Goal: Information Seeking & Learning: Understand process/instructions

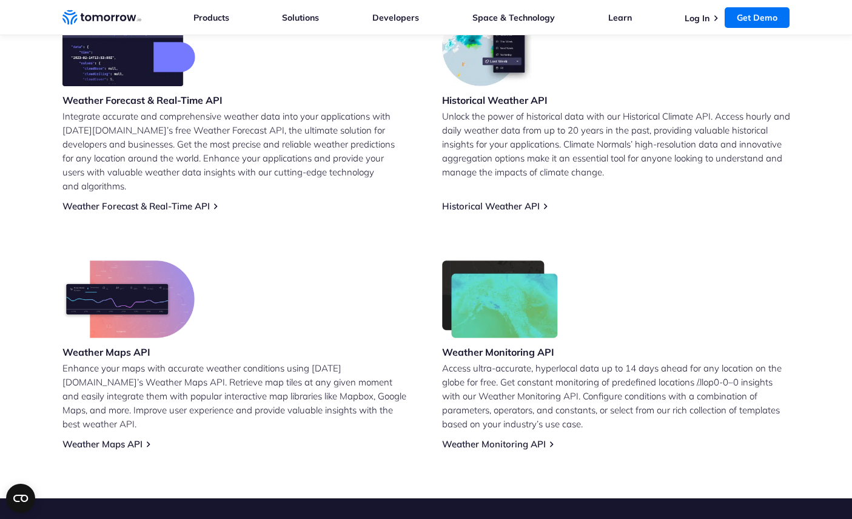
scroll to position [554, 0]
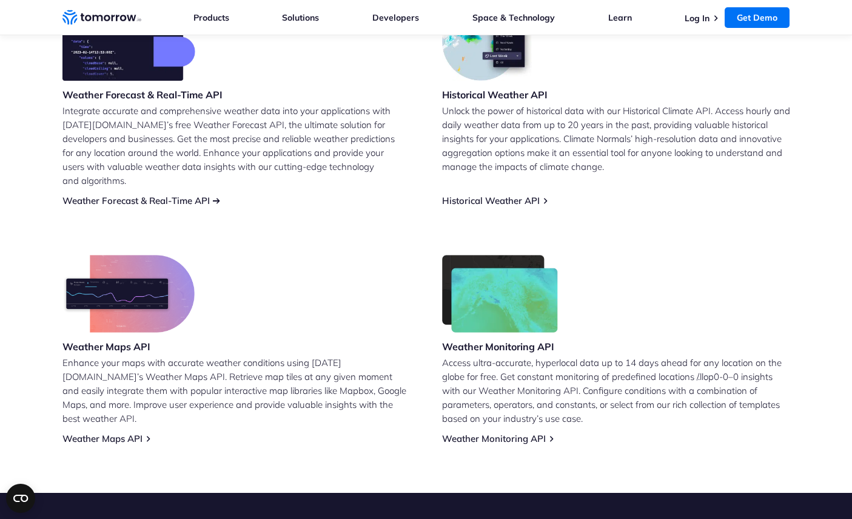
click at [196, 195] on link "Weather Forecast & Real-Time API" at bounding box center [135, 201] width 147 height 12
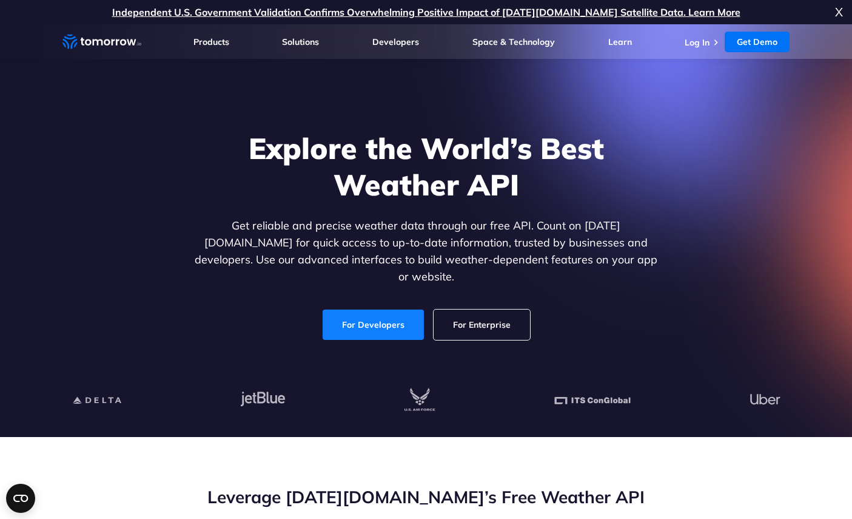
click at [374, 310] on link "For Developers" at bounding box center [373, 324] width 101 height 30
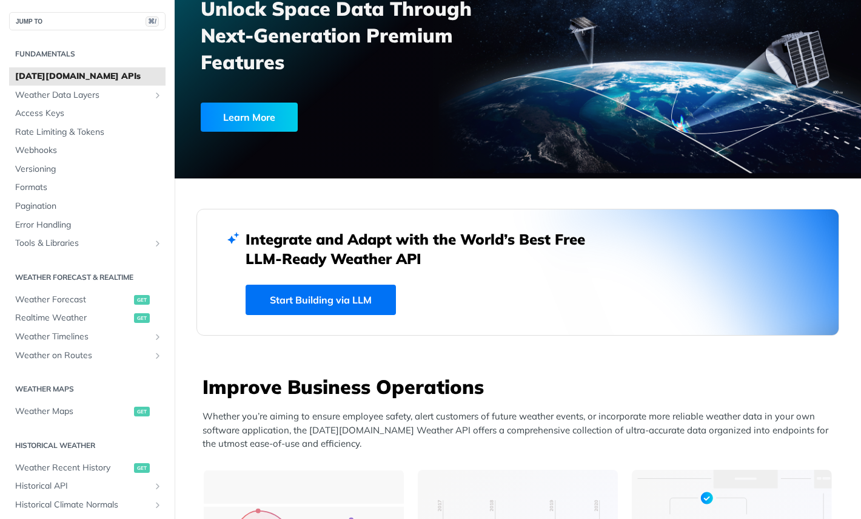
scroll to position [92, 0]
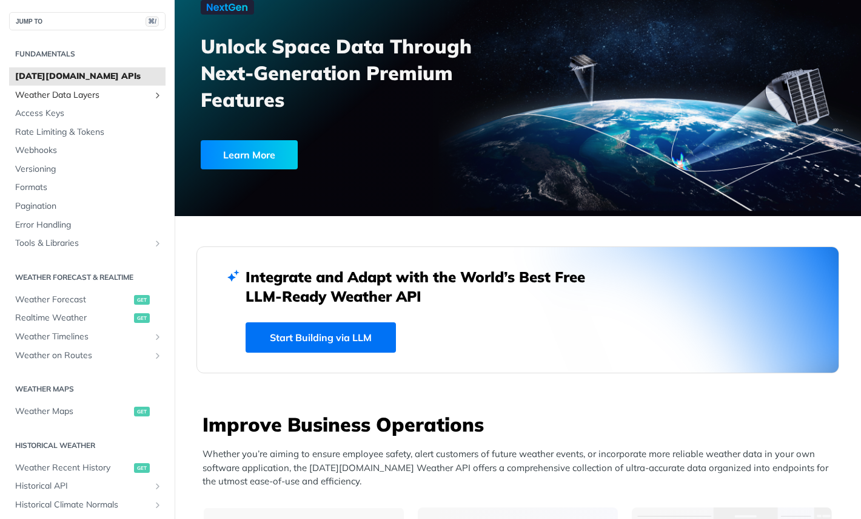
click at [78, 96] on span "Weather Data Layers" at bounding box center [82, 95] width 135 height 12
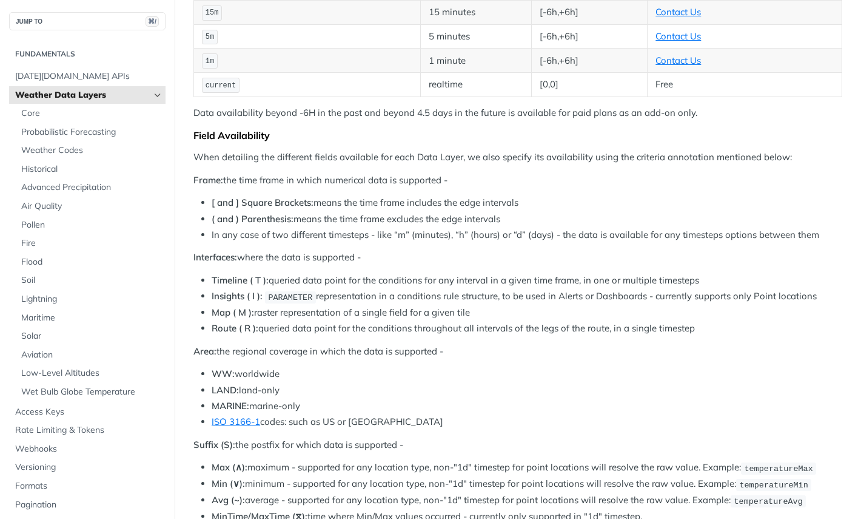
scroll to position [375, 0]
click at [69, 73] on span "Tomorrow.io APIs" at bounding box center [88, 76] width 147 height 12
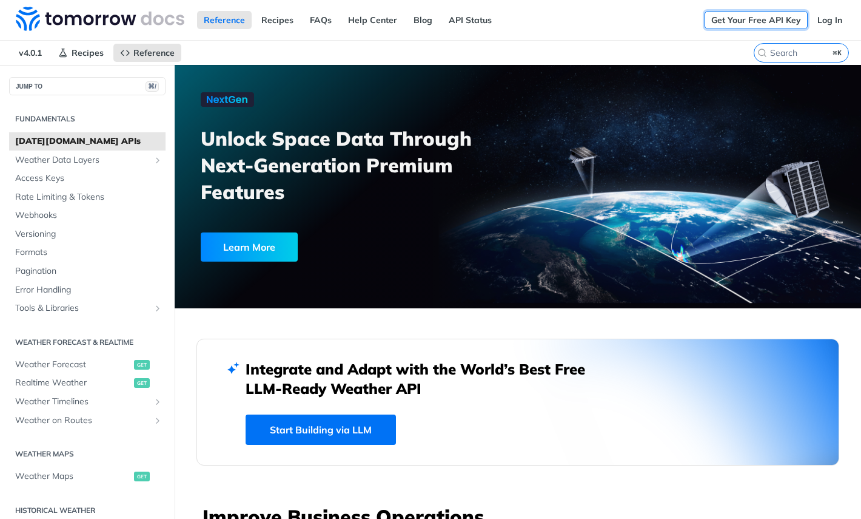
click at [757, 21] on link "Get Your Free API Key" at bounding box center [756, 20] width 103 height 18
click at [818, 22] on link "Log In" at bounding box center [830, 20] width 38 height 18
click at [69, 364] on span "Weather Forecast" at bounding box center [73, 364] width 116 height 12
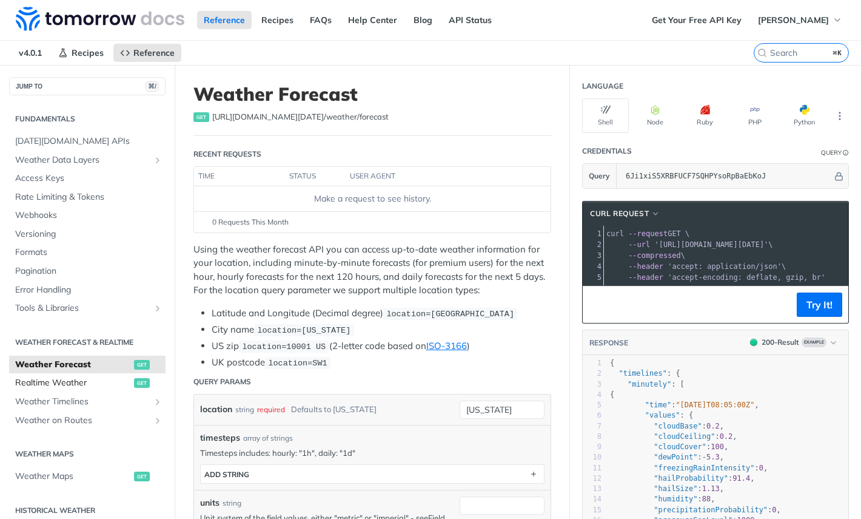
click at [67, 380] on span "Realtime Weather" at bounding box center [73, 383] width 116 height 12
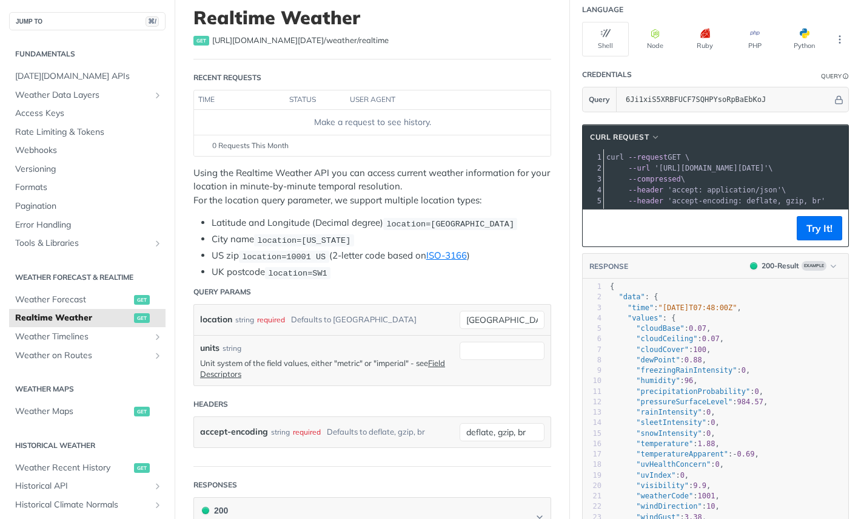
scroll to position [75, 0]
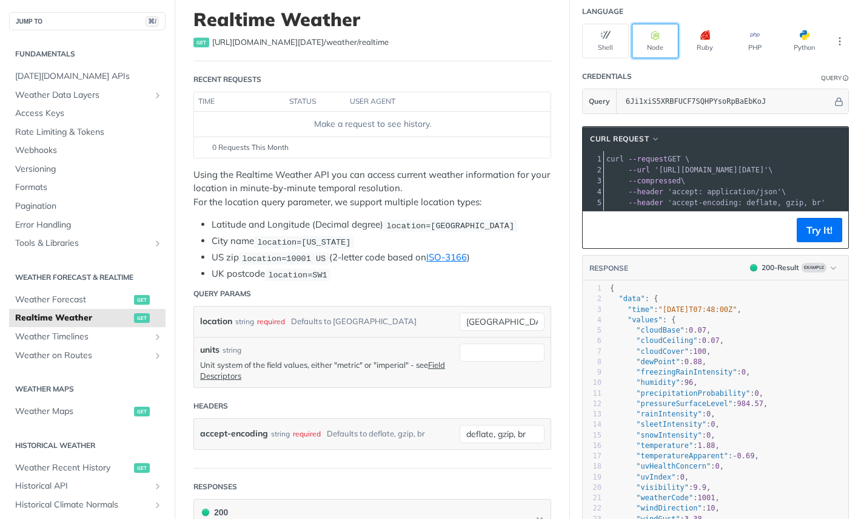
click at [645, 43] on button "Node" at bounding box center [655, 41] width 47 height 35
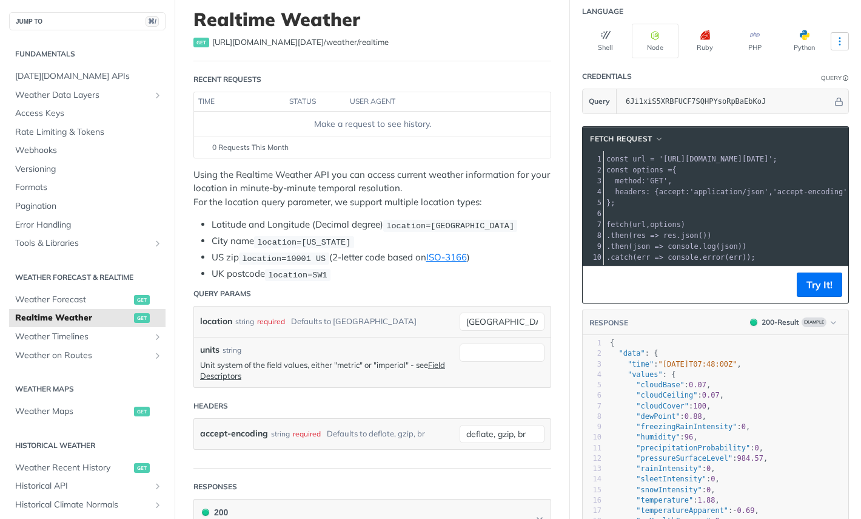
drag, startPoint x: 840, startPoint y: 48, endPoint x: 831, endPoint y: 45, distance: 9.4
click at [839, 48] on section "Language Shell Node Ruby PHP Python" at bounding box center [715, 28] width 291 height 59
click at [831, 45] on button "More Languages" at bounding box center [840, 41] width 18 height 18
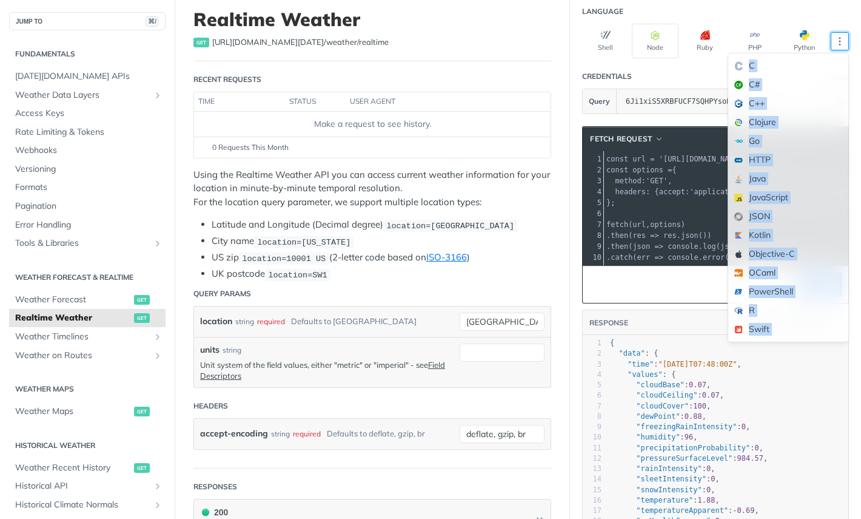
click at [807, 5] on header "Language" at bounding box center [715, 11] width 267 height 24
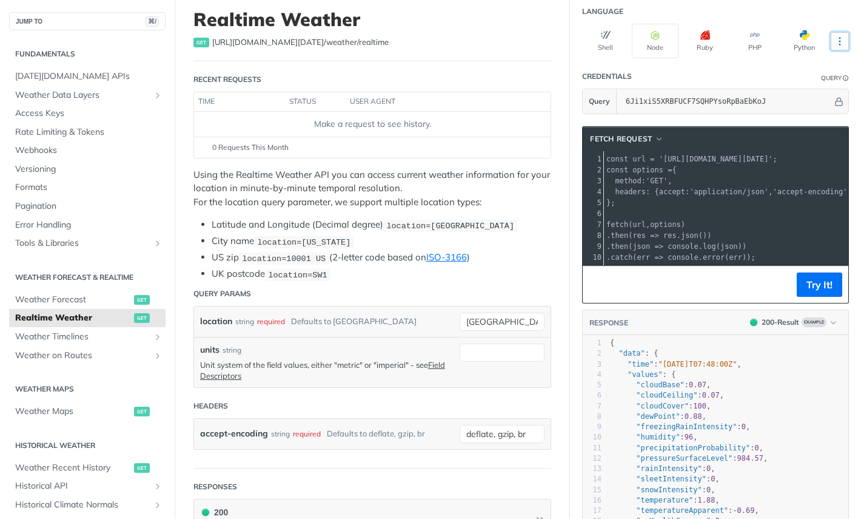
click at [833, 48] on button "More Languages" at bounding box center [840, 41] width 18 height 18
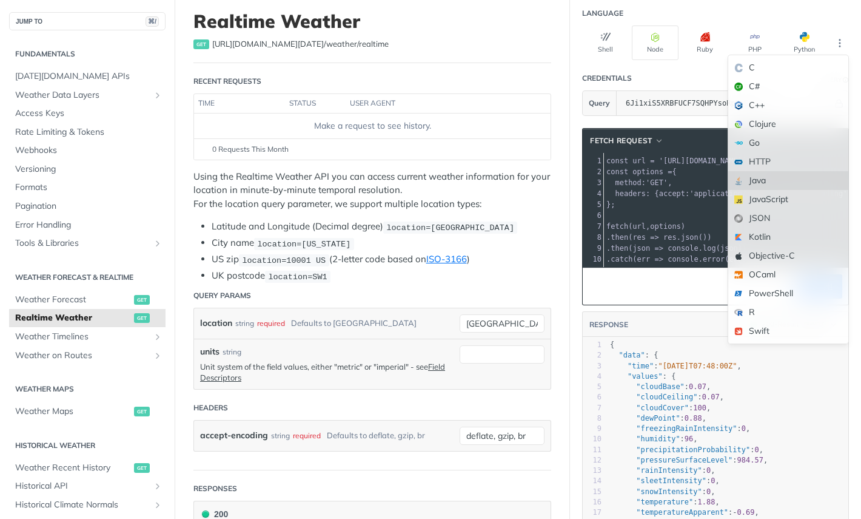
scroll to position [72, 0]
click at [673, 78] on header "Credentials Query" at bounding box center [715, 79] width 267 height 24
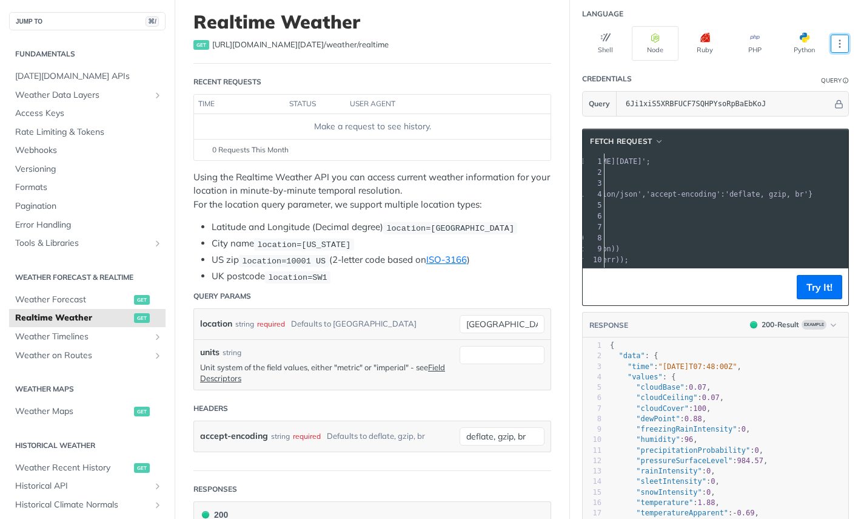
scroll to position [0, 192]
drag, startPoint x: 727, startPoint y: 164, endPoint x: 696, endPoint y: 161, distance: 31.1
click at [581, 161] on span "'https://api.tomorrow.io/v4/weather/realtime?location=toronto&apikey=6Ji1xiS5XR…" at bounding box center [524, 161] width 114 height 8
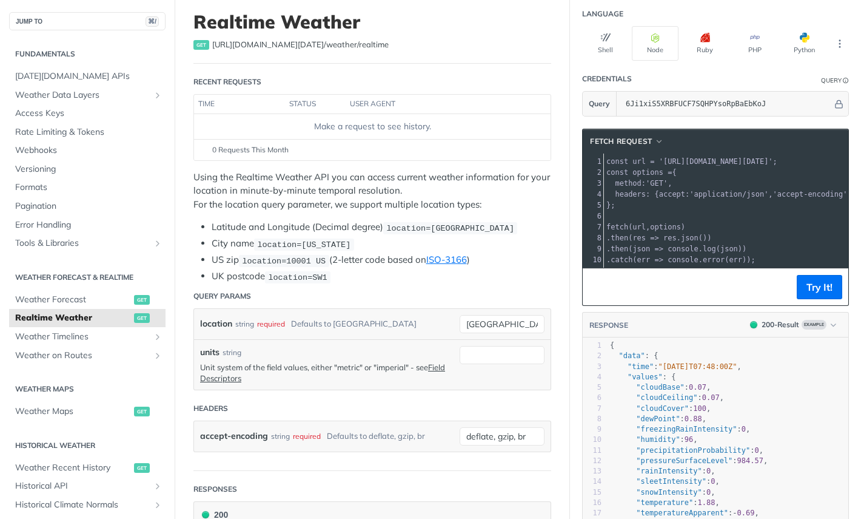
click at [719, 230] on pre "fetch ( url , options )" at bounding box center [858, 226] width 508 height 11
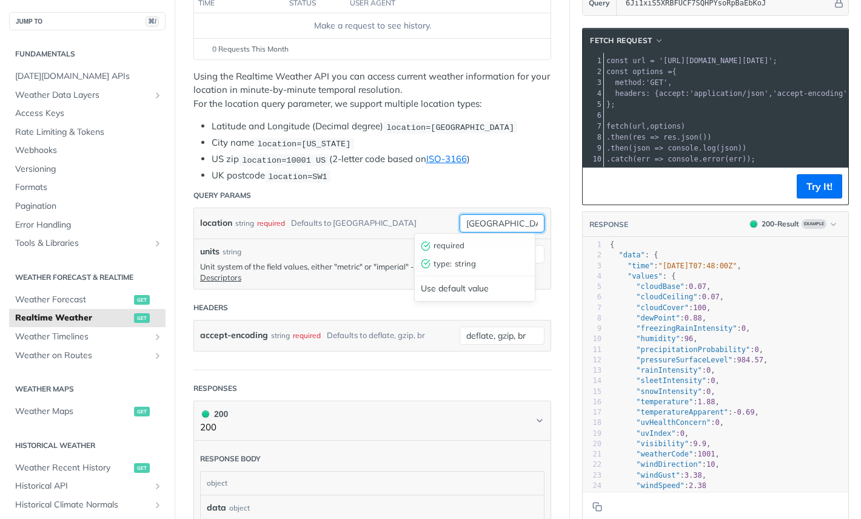
drag, startPoint x: 498, startPoint y: 220, endPoint x: 452, endPoint y: 218, distance: 46.1
click at [460, 218] on input "toronto" at bounding box center [502, 223] width 85 height 18
type input "austin"
click at [329, 290] on form "Query Params location string required Defaults to toronto austin required type …" at bounding box center [372, 276] width 358 height 187
click at [805, 197] on button "Try It!" at bounding box center [819, 186] width 45 height 24
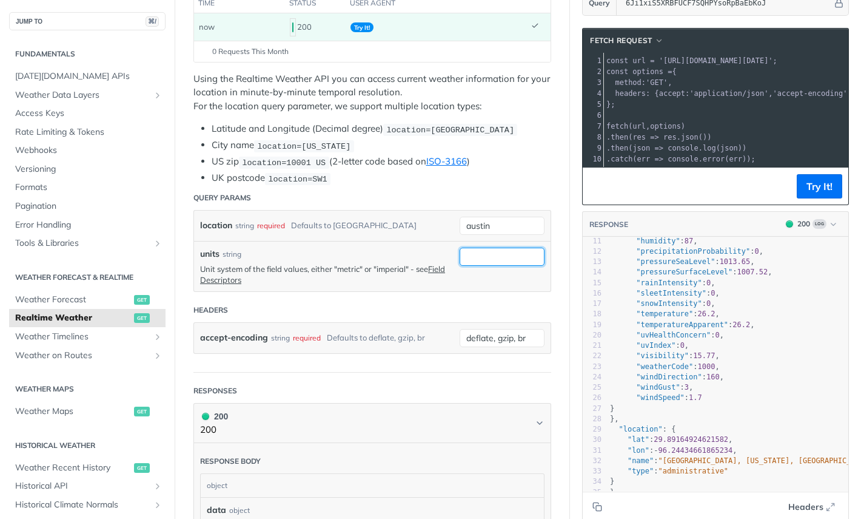
click at [494, 253] on input "units" at bounding box center [502, 256] width 85 height 18
type input "imperial"
click at [377, 302] on header "Headers" at bounding box center [372, 310] width 358 height 24
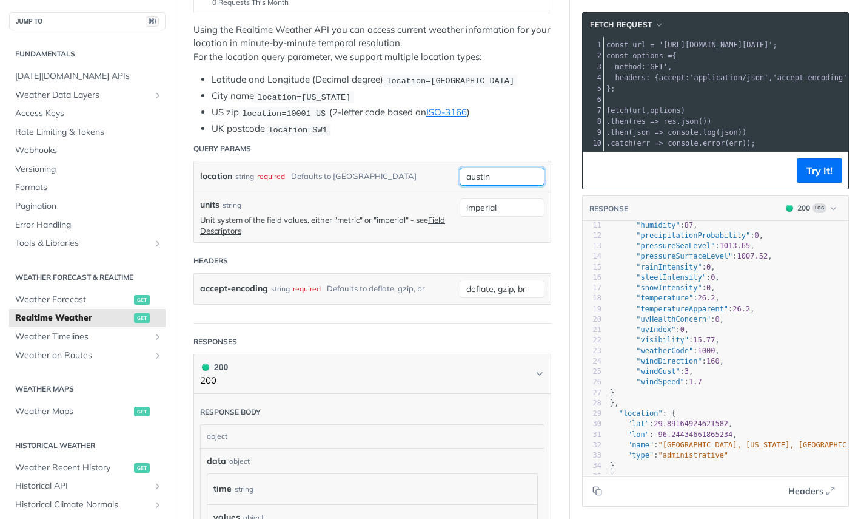
drag, startPoint x: 483, startPoint y: 176, endPoint x: 434, endPoint y: 174, distance: 49.2
click at [434, 174] on div "location string required Defaults to toronto austin required type : string Use …" at bounding box center [372, 176] width 357 height 30
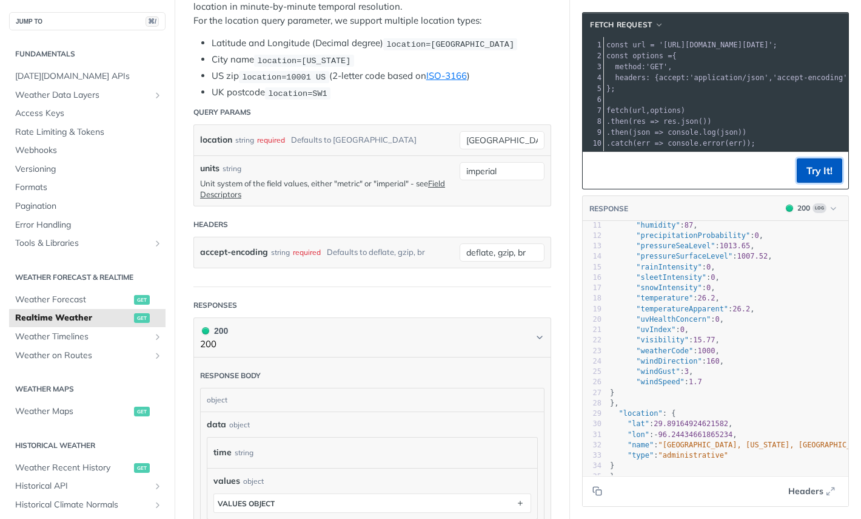
click at [807, 178] on button "Try It!" at bounding box center [819, 170] width 45 height 24
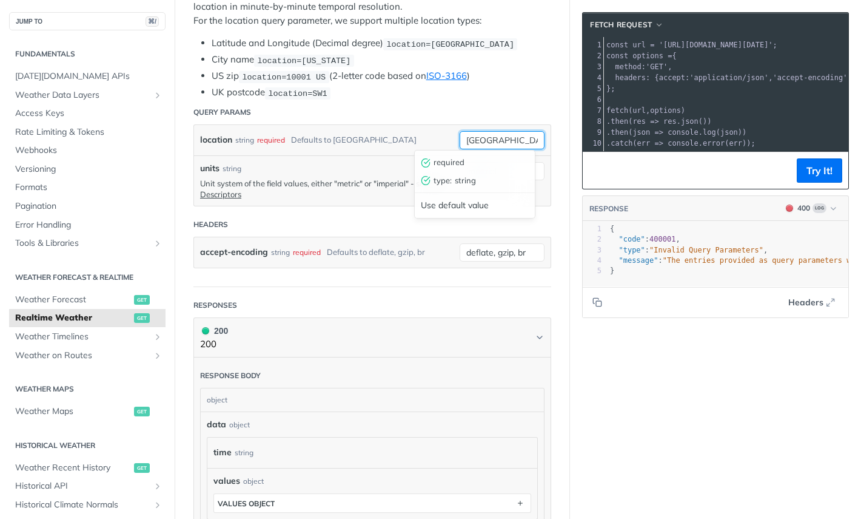
drag, startPoint x: 512, startPoint y: 135, endPoint x: 482, endPoint y: 135, distance: 29.7
click at [482, 135] on input "Austin, Texas" at bounding box center [502, 140] width 85 height 18
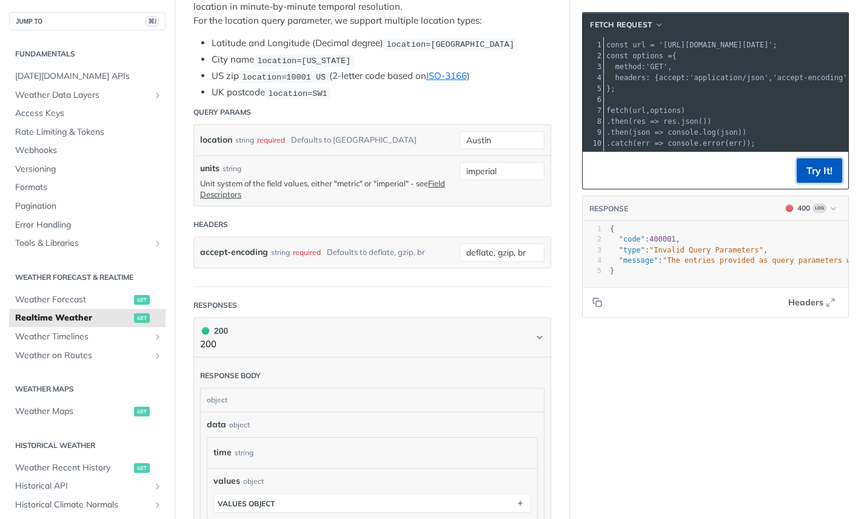
click at [817, 183] on button "Try It!" at bounding box center [819, 170] width 45 height 24
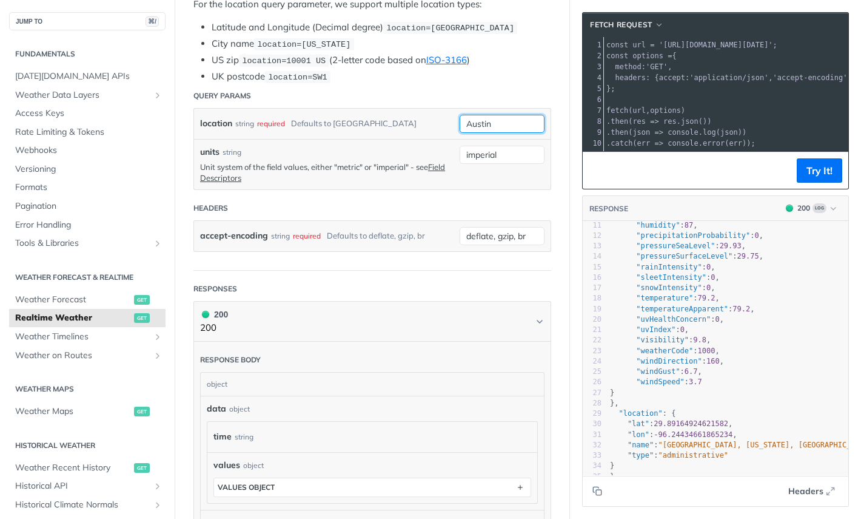
drag, startPoint x: 489, startPoint y: 121, endPoint x: 409, endPoint y: 116, distance: 80.2
click at [409, 116] on div "location string required Defaults to toronto Austin required type : string Use …" at bounding box center [372, 124] width 357 height 30
click at [808, 183] on button "Try It!" at bounding box center [819, 170] width 45 height 24
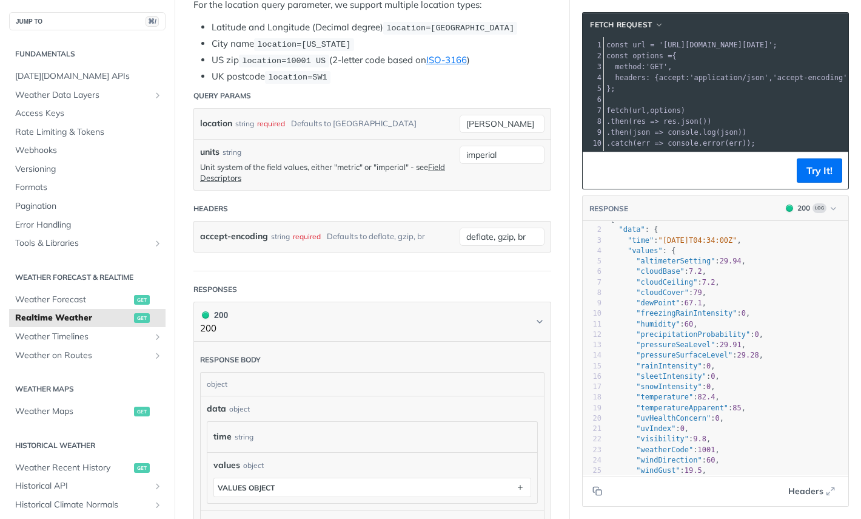
scroll to position [21, 0]
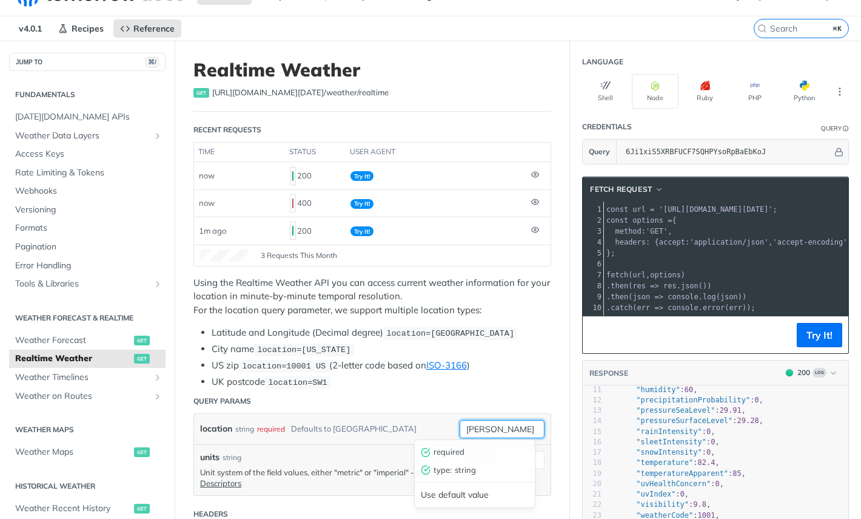
drag, startPoint x: 484, startPoint y: 424, endPoint x: 451, endPoint y: 425, distance: 33.4
click at [460, 425] on input "Travis" at bounding box center [502, 429] width 85 height 18
click at [799, 341] on button "Try It!" at bounding box center [819, 335] width 45 height 24
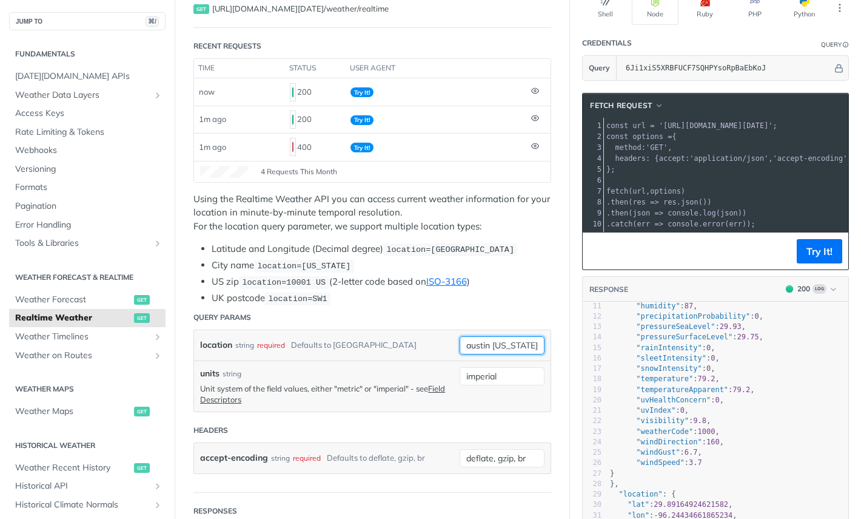
drag, startPoint x: 447, startPoint y: 337, endPoint x: 435, endPoint y: 337, distance: 11.5
click at [435, 337] on div "location string required Defaults to toronto austin texas required type : strin…" at bounding box center [372, 345] width 357 height 30
type input "travis"
click at [811, 260] on button "Try It!" at bounding box center [819, 251] width 45 height 24
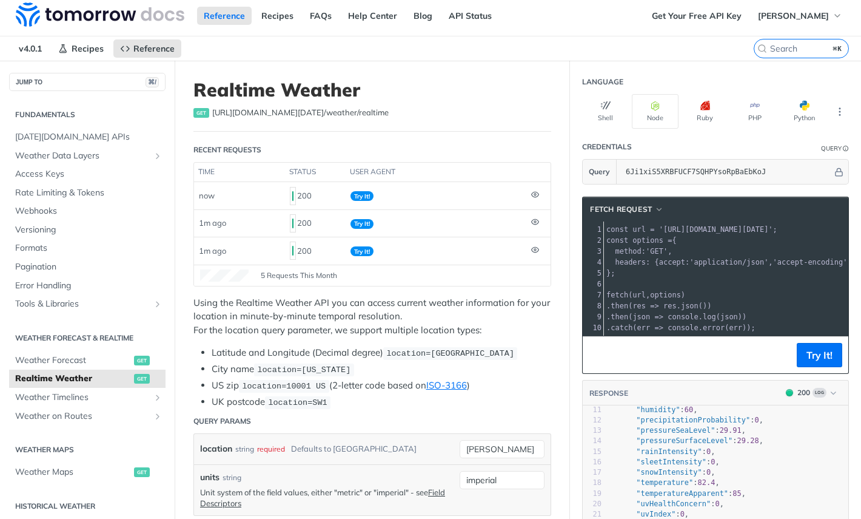
scroll to position [0, 0]
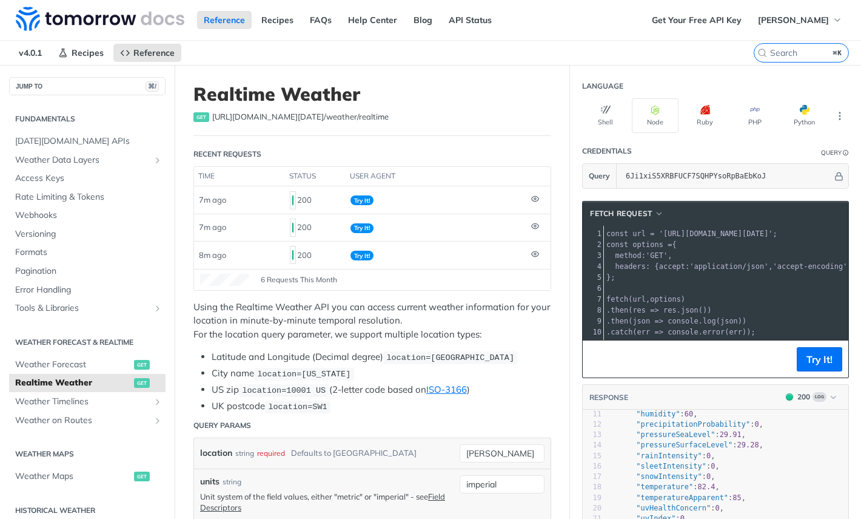
click at [821, 224] on header "fetch Request" at bounding box center [716, 213] width 266 height 24
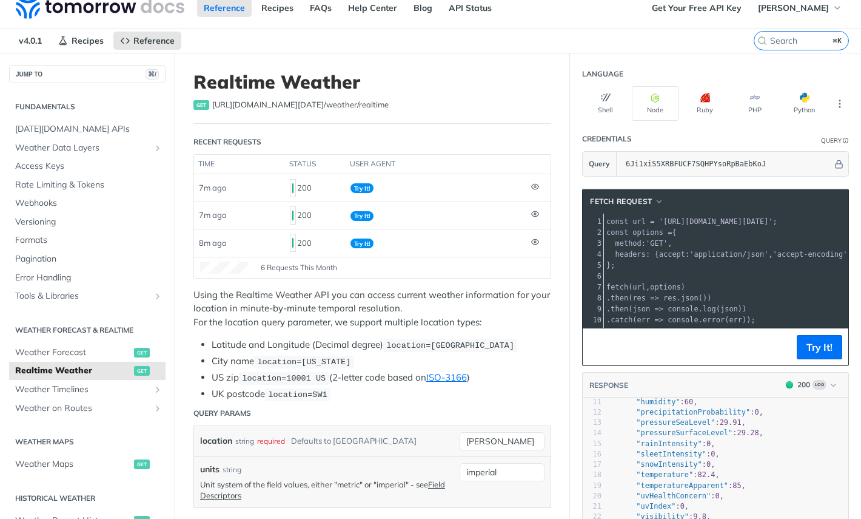
scroll to position [12, 0]
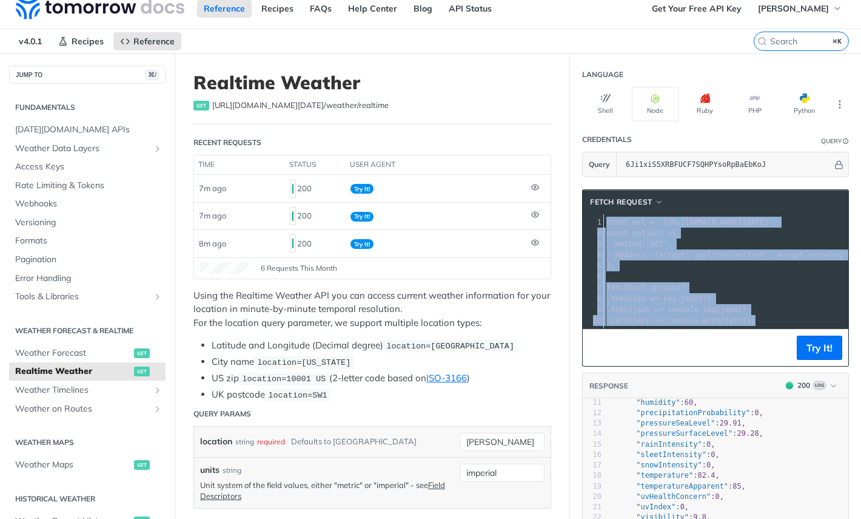
drag, startPoint x: 762, startPoint y: 323, endPoint x: 563, endPoint y: 210, distance: 227.8
click at [570, 210] on section "fetch Request 1 const url = 'https://api.tomorrow.io/v4/weather/realtime?locati…" at bounding box center [715, 436] width 291 height 519
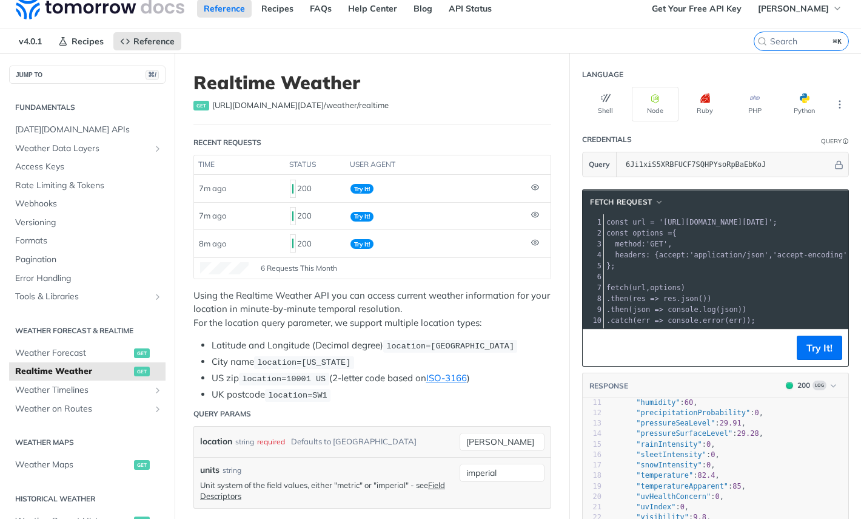
click at [657, 187] on section "fetch Request 1 const url = 'https://api.tomorrow.io/v4/weather/realtime?locati…" at bounding box center [715, 436] width 291 height 519
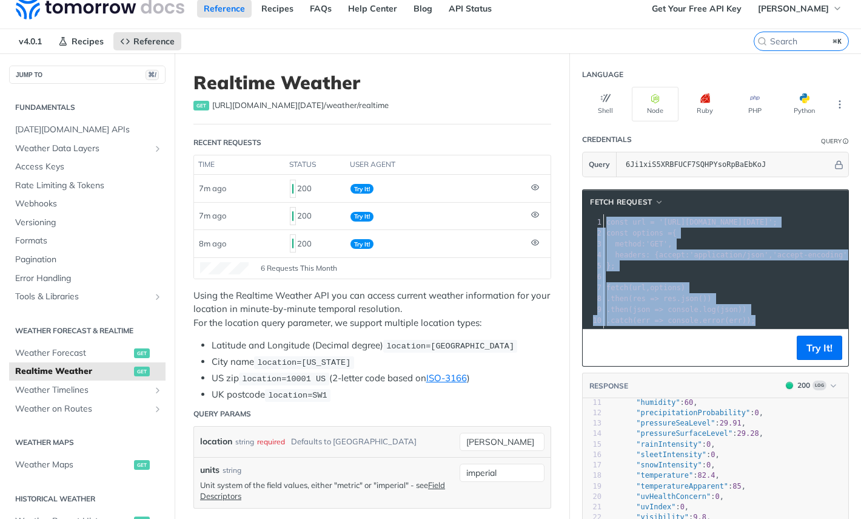
drag, startPoint x: 765, startPoint y: 320, endPoint x: 598, endPoint y: 222, distance: 193.8
copy div "const url = 'https://api.tomorrow.io/v4/weather/realtime?location=travis&units=…"
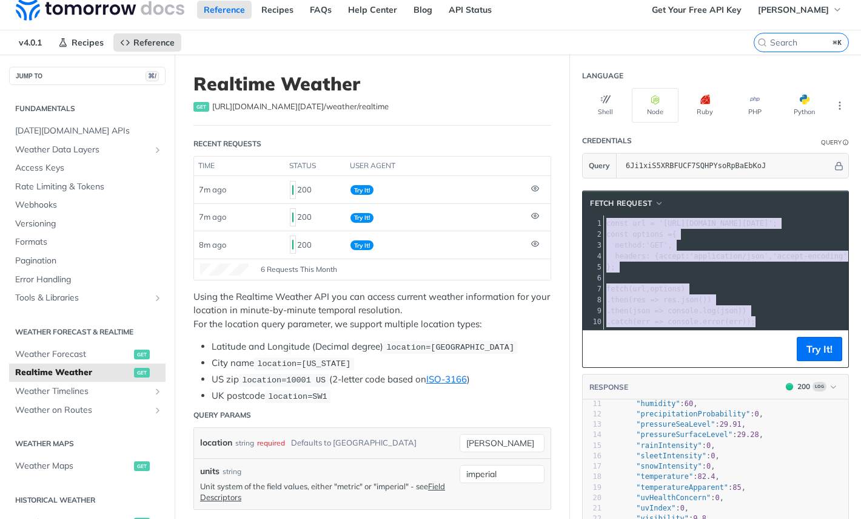
scroll to position [0, 0]
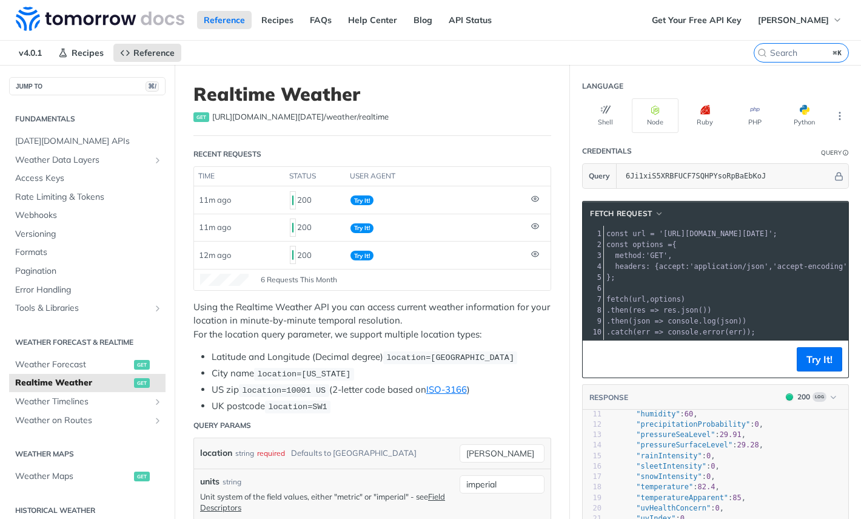
click at [691, 45] on nav "v4.0.1 Recipes Reference" at bounding box center [377, 53] width 754 height 24
click at [531, 200] on icon at bounding box center [534, 198] width 7 height 5
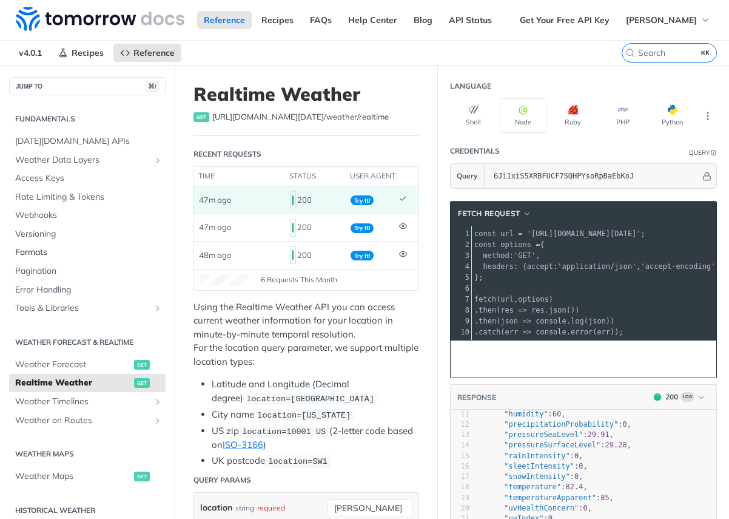
scroll to position [127, 0]
